Goal: Task Accomplishment & Management: Complete application form

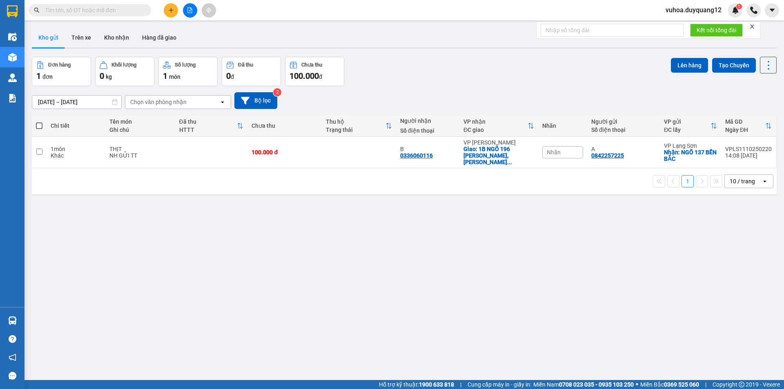
drag, startPoint x: 0, startPoint y: 0, endPoint x: 127, endPoint y: 13, distance: 127.3
paste input "0888699939"
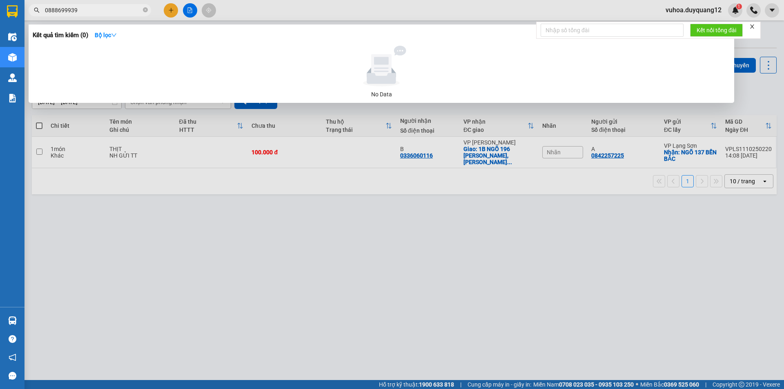
type input "0888699939"
click at [169, 11] on div at bounding box center [392, 194] width 784 height 389
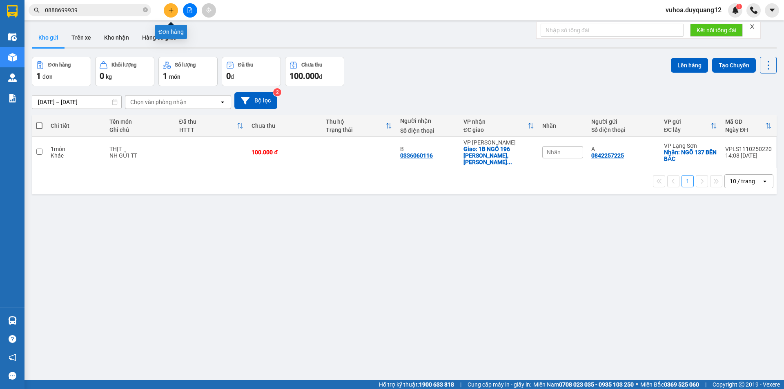
click at [166, 11] on button at bounding box center [171, 10] width 14 height 14
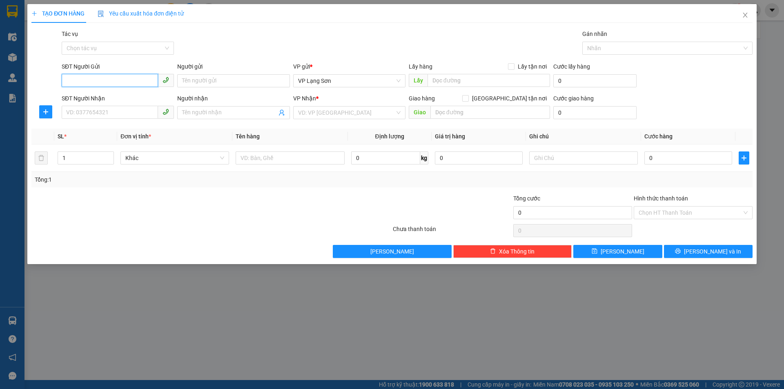
paste input "0888699939"
type input "0888699939"
click at [457, 79] on input "text" at bounding box center [489, 80] width 123 height 13
click at [376, 79] on span "VP Lạng Sơn" at bounding box center [349, 81] width 103 height 12
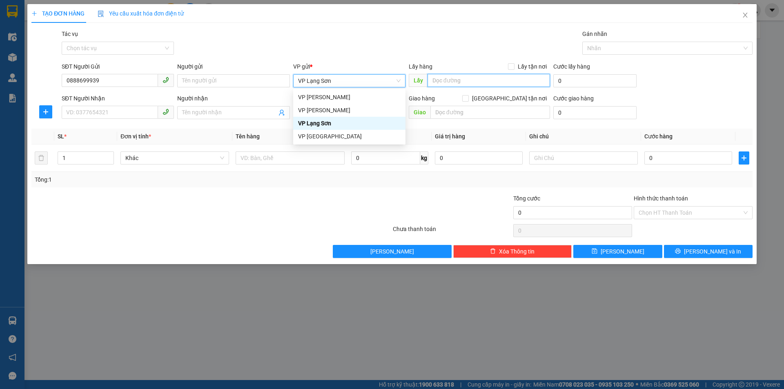
click at [454, 81] on input "text" at bounding box center [489, 80] width 123 height 13
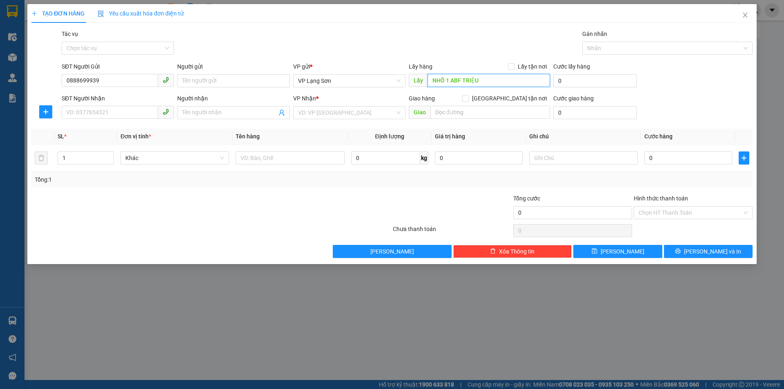
drag, startPoint x: 461, startPoint y: 81, endPoint x: 452, endPoint y: 83, distance: 9.2
click at [452, 83] on input "NHÕ 1 ABF TRIỆU" at bounding box center [489, 80] width 123 height 13
click at [440, 82] on input "NHÕ 1 BÀ TRIỆU" at bounding box center [489, 80] width 123 height 13
type input "NGÕ 1 BÀ TRIỆU"
click at [452, 110] on input "text" at bounding box center [490, 112] width 120 height 13
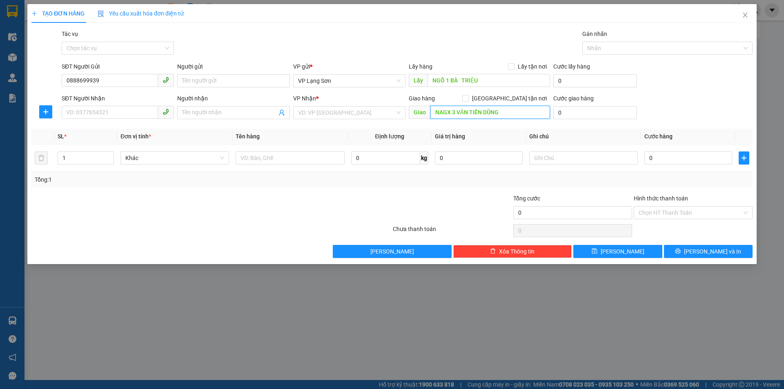
drag, startPoint x: 451, startPoint y: 114, endPoint x: 428, endPoint y: 116, distance: 23.3
click at [428, 116] on span "[PERSON_NAME] 3 VĂN TIẾN DŨNG" at bounding box center [479, 112] width 141 height 13
type input "NGÃ 3 VĂN [PERSON_NAME]"
click at [339, 110] on input "search" at bounding box center [346, 113] width 97 height 12
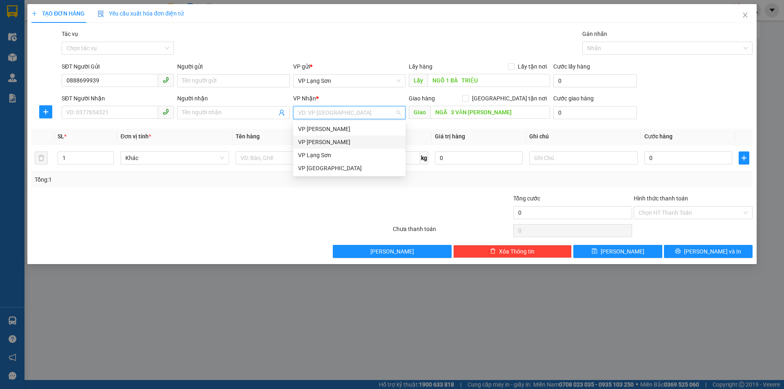
drag, startPoint x: 323, startPoint y: 145, endPoint x: 347, endPoint y: 145, distance: 24.1
click at [324, 145] on div "VP [PERSON_NAME]" at bounding box center [349, 142] width 103 height 9
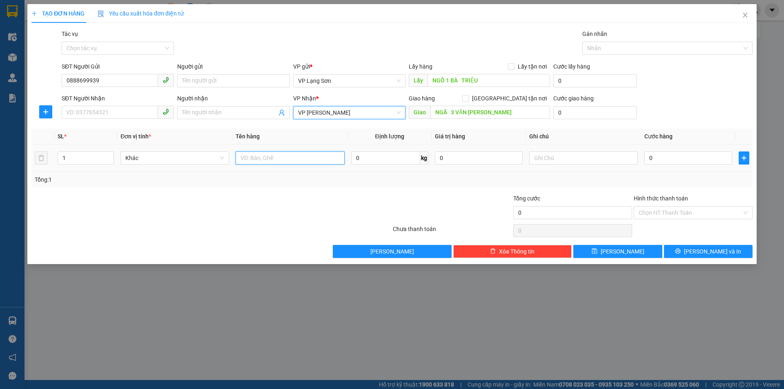
click at [251, 164] on input "text" at bounding box center [290, 158] width 109 height 13
type input "1 HÔP NHỎ"
type input "1"
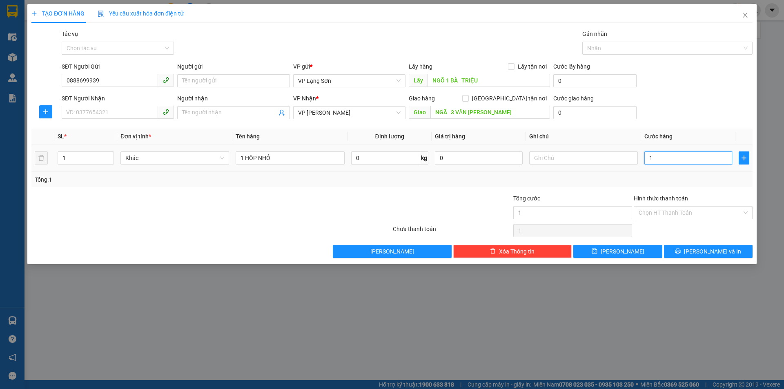
type input "10"
type input "100"
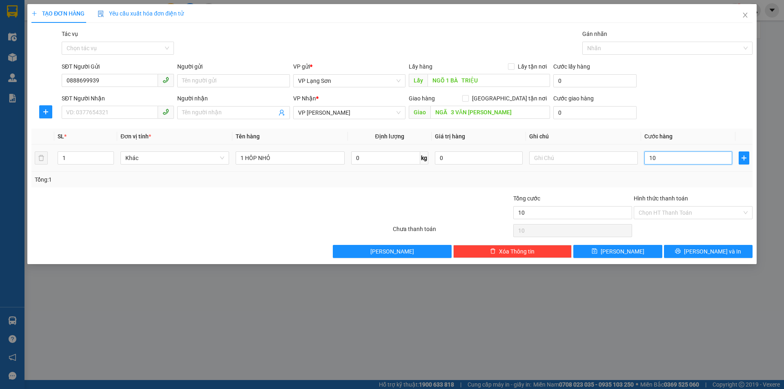
type input "100"
click at [468, 100] on input "[GEOGRAPHIC_DATA] tận nơi" at bounding box center [465, 98] width 6 height 6
checkbox input "true"
type input "100.000"
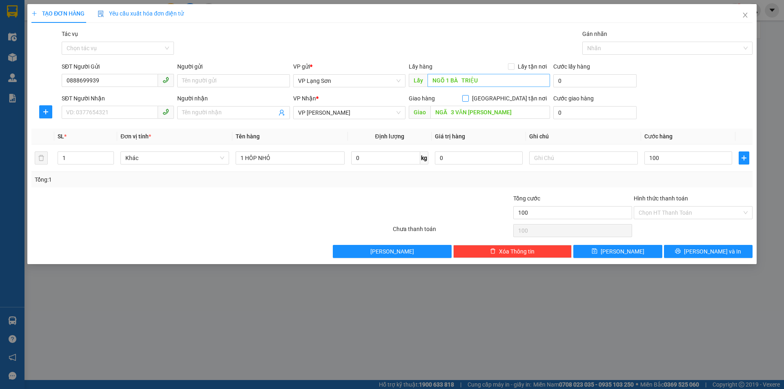
type input "100.000"
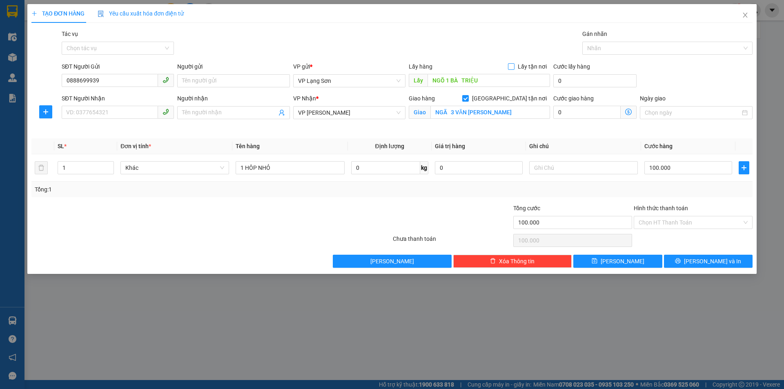
click at [510, 67] on input "Lấy tận nơi" at bounding box center [511, 66] width 6 height 6
checkbox input "true"
click at [77, 113] on input "SĐT Người Nhận" at bounding box center [110, 112] width 96 height 13
type input "0963254563"
click at [553, 160] on div at bounding box center [583, 168] width 109 height 16
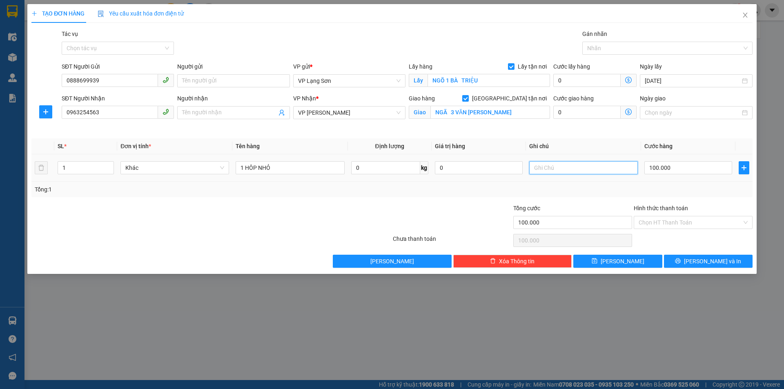
click at [548, 166] on input "text" at bounding box center [583, 167] width 109 height 13
drag, startPoint x: 586, startPoint y: 169, endPoint x: 544, endPoint y: 177, distance: 43.2
click at [544, 177] on td "NG GWUIR TT" at bounding box center [583, 167] width 115 height 27
type input "NG GỬI TT"
drag, startPoint x: 602, startPoint y: 261, endPoint x: 611, endPoint y: 260, distance: 9.4
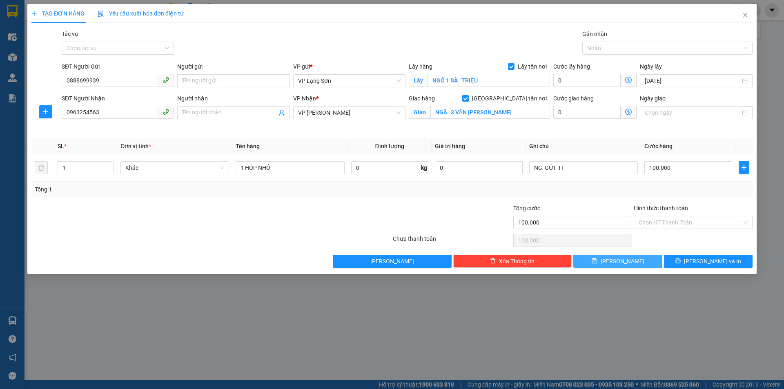
click at [603, 261] on button "[PERSON_NAME]" at bounding box center [617, 261] width 89 height 13
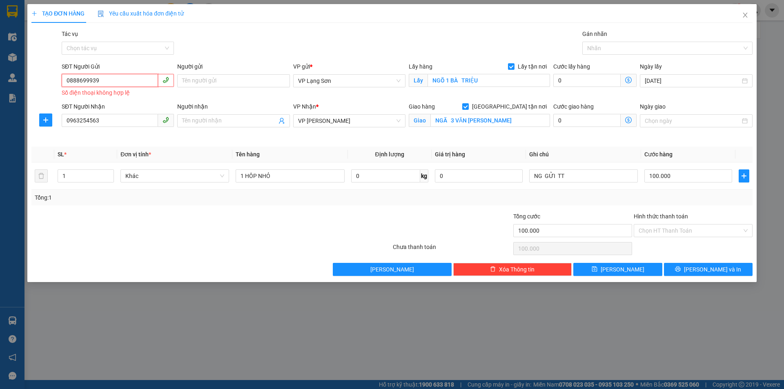
click at [71, 84] on input "0888699939" at bounding box center [110, 80] width 96 height 13
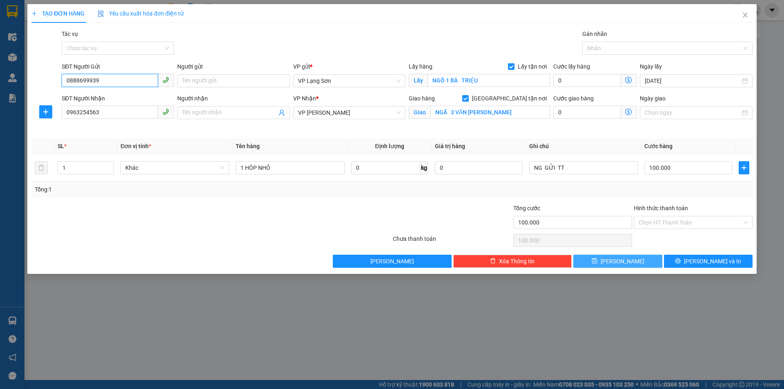
type input "0888699939"
click at [611, 265] on button "[PERSON_NAME]" at bounding box center [617, 261] width 89 height 13
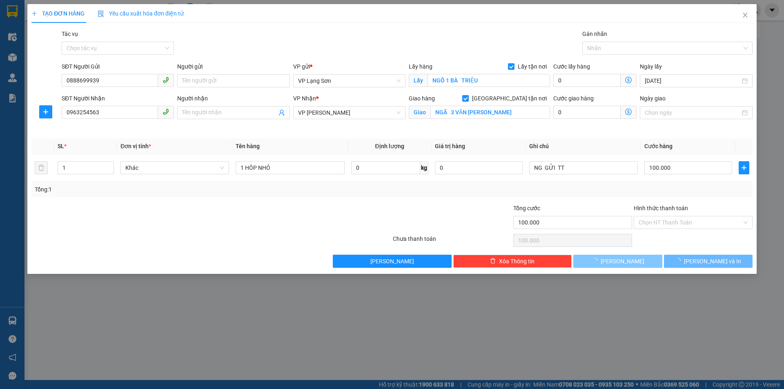
checkbox input "false"
type input "0"
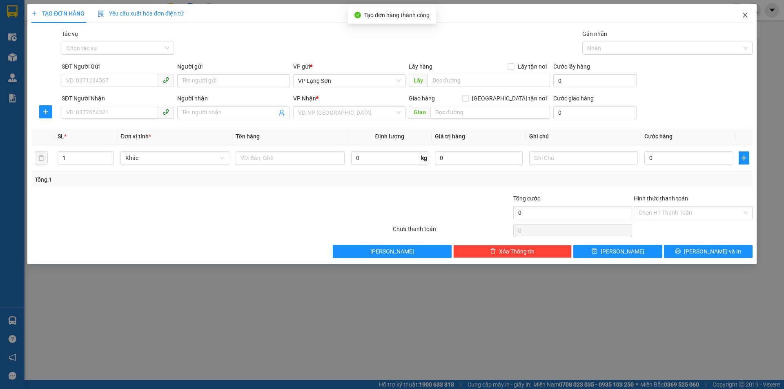
click at [744, 17] on icon "close" at bounding box center [745, 15] width 7 height 7
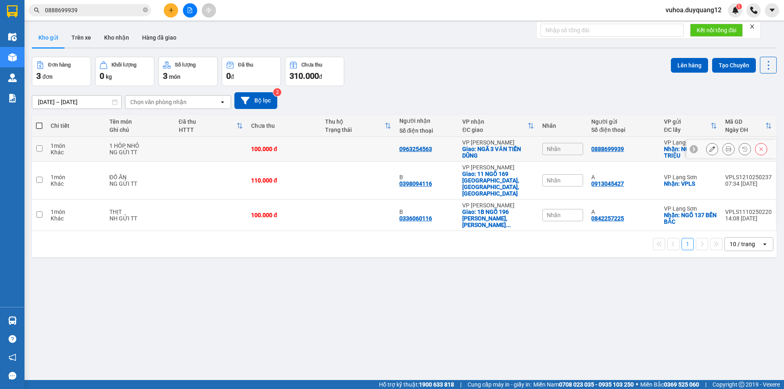
click at [691, 148] on icon at bounding box center [694, 149] width 6 height 6
drag, startPoint x: 587, startPoint y: 149, endPoint x: 676, endPoint y: 157, distance: 89.4
click at [676, 157] on tr "1 món Khác 1 HÔP NHỎ NG GỬI TT 100.000 đ 0963254563 VP [PERSON_NAME]: NGÃ 3 VĂN…" at bounding box center [404, 149] width 745 height 25
checkbox input "true"
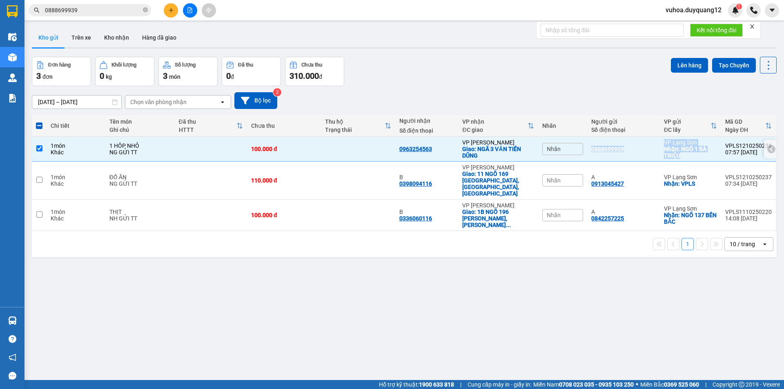
copy tr "0888699939 VP Lạng Sơn Nhận: NGÕ 1 BÀ TRIỆU"
